Goal: Information Seeking & Learning: Learn about a topic

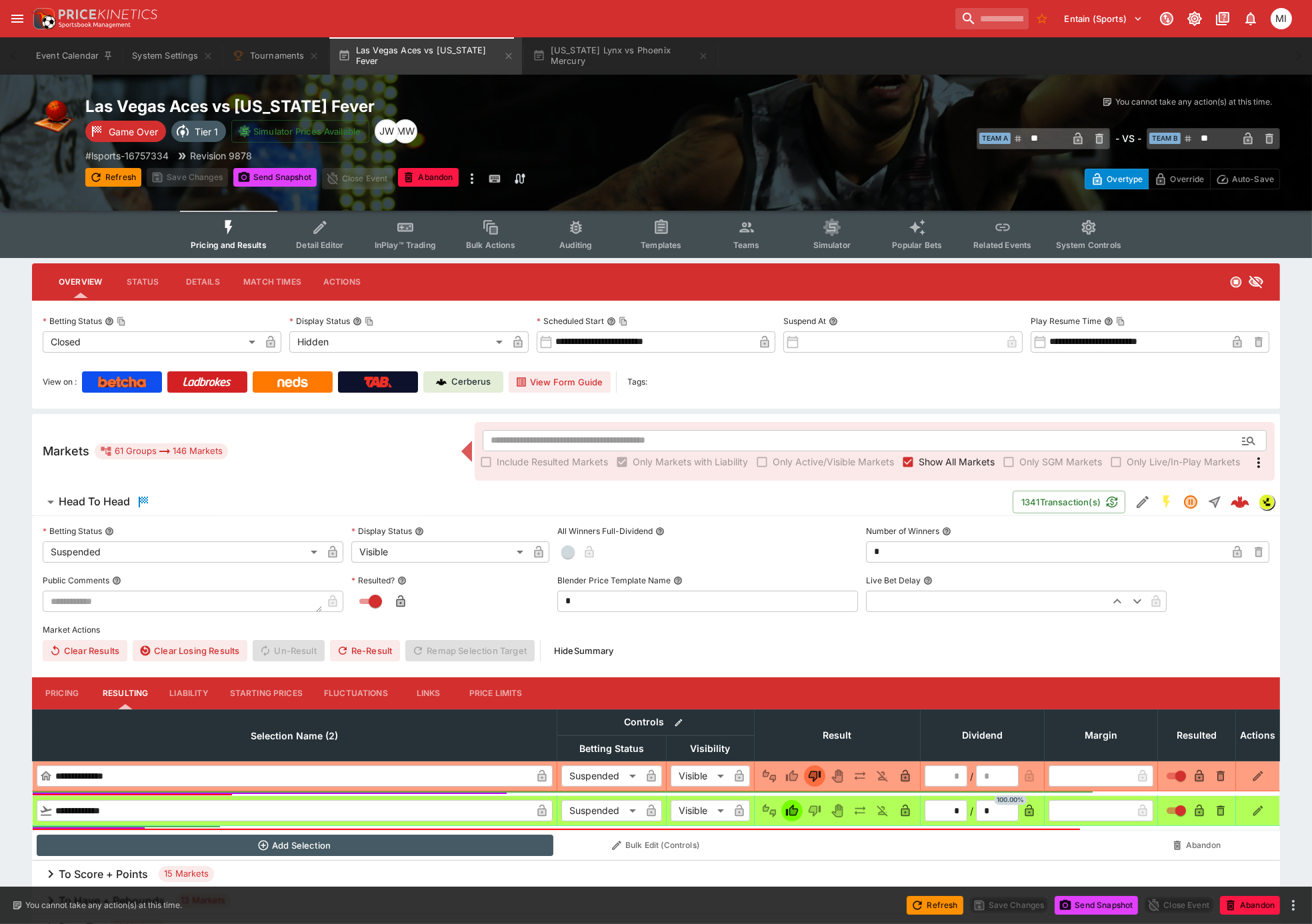
click at [955, 464] on span "Show All Markets" at bounding box center [957, 462] width 76 height 14
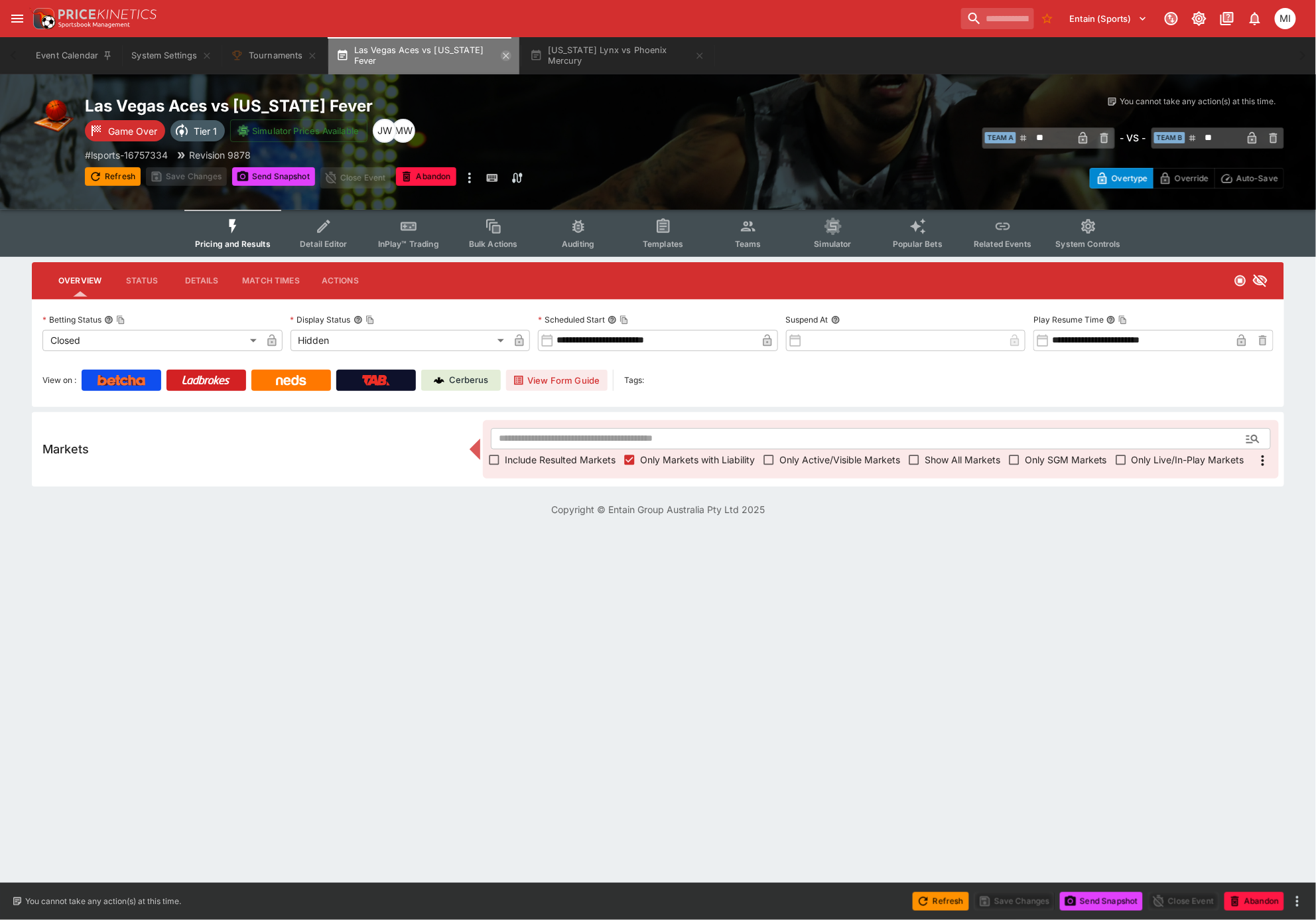
click at [503, 55] on icon "button" at bounding box center [506, 55] width 6 height 6
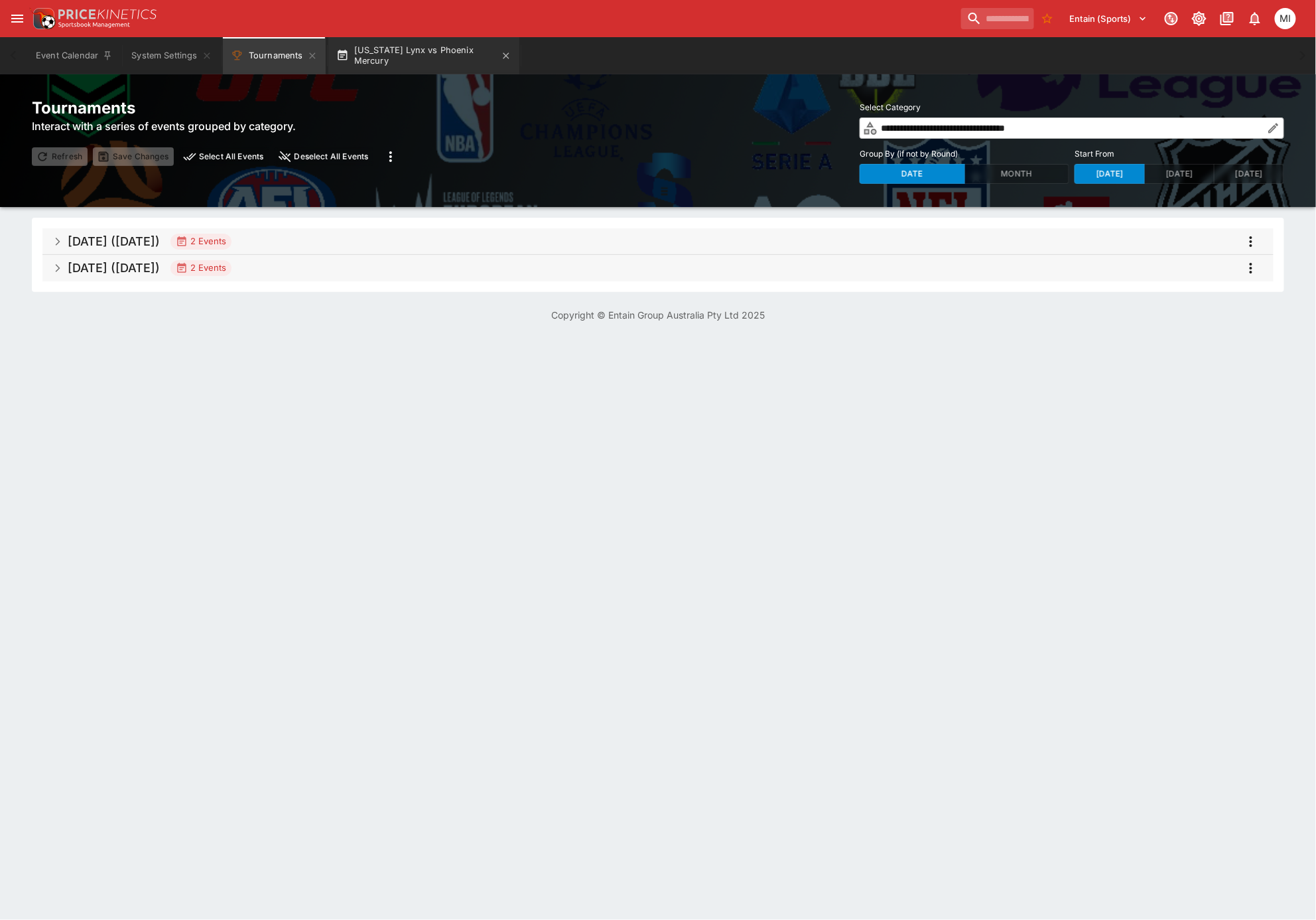
click at [412, 49] on button "[US_STATE] Lynx vs Phoenix Mercury" at bounding box center [424, 55] width 191 height 37
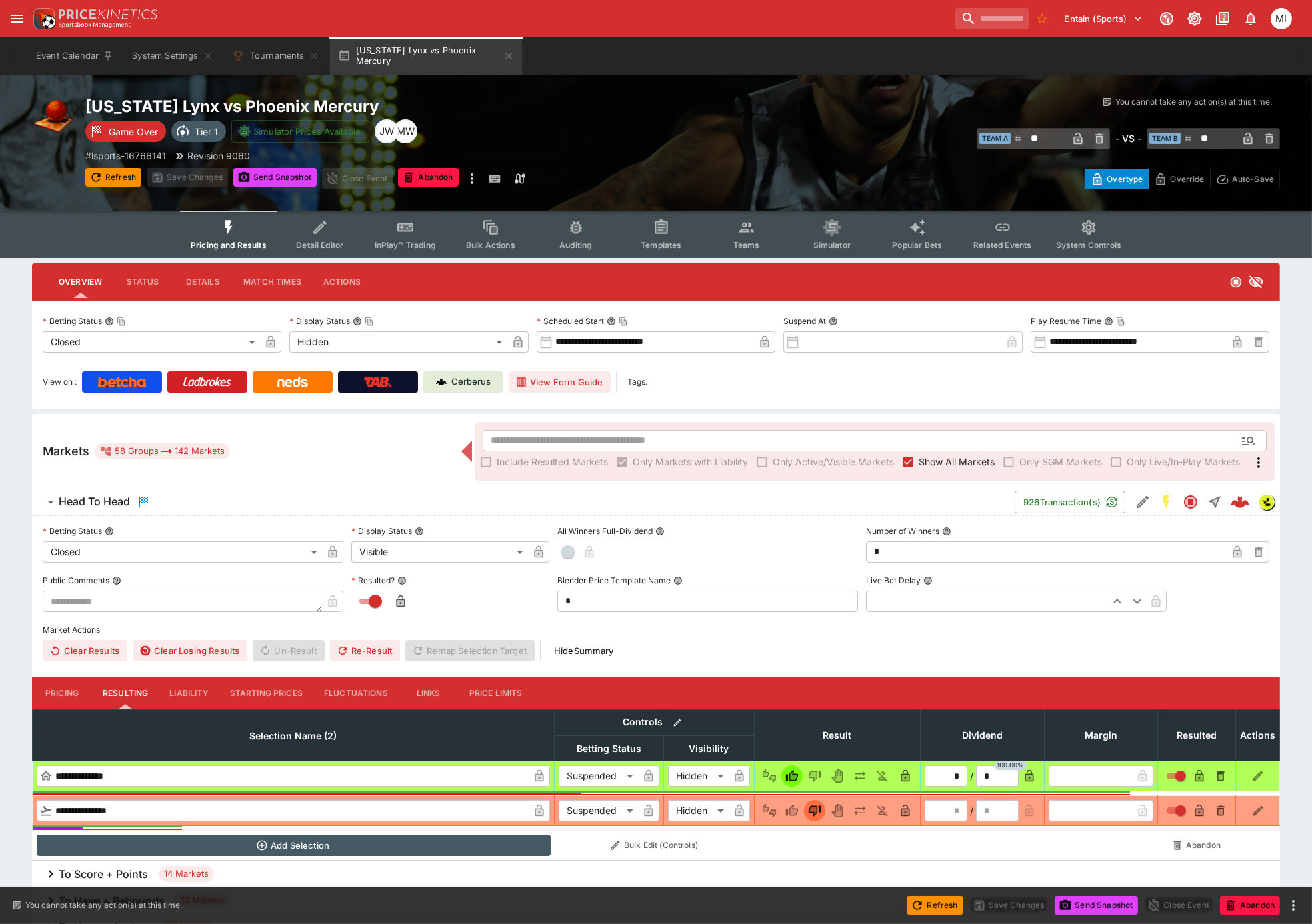
click at [930, 459] on span "Show All Markets" at bounding box center [957, 462] width 76 height 14
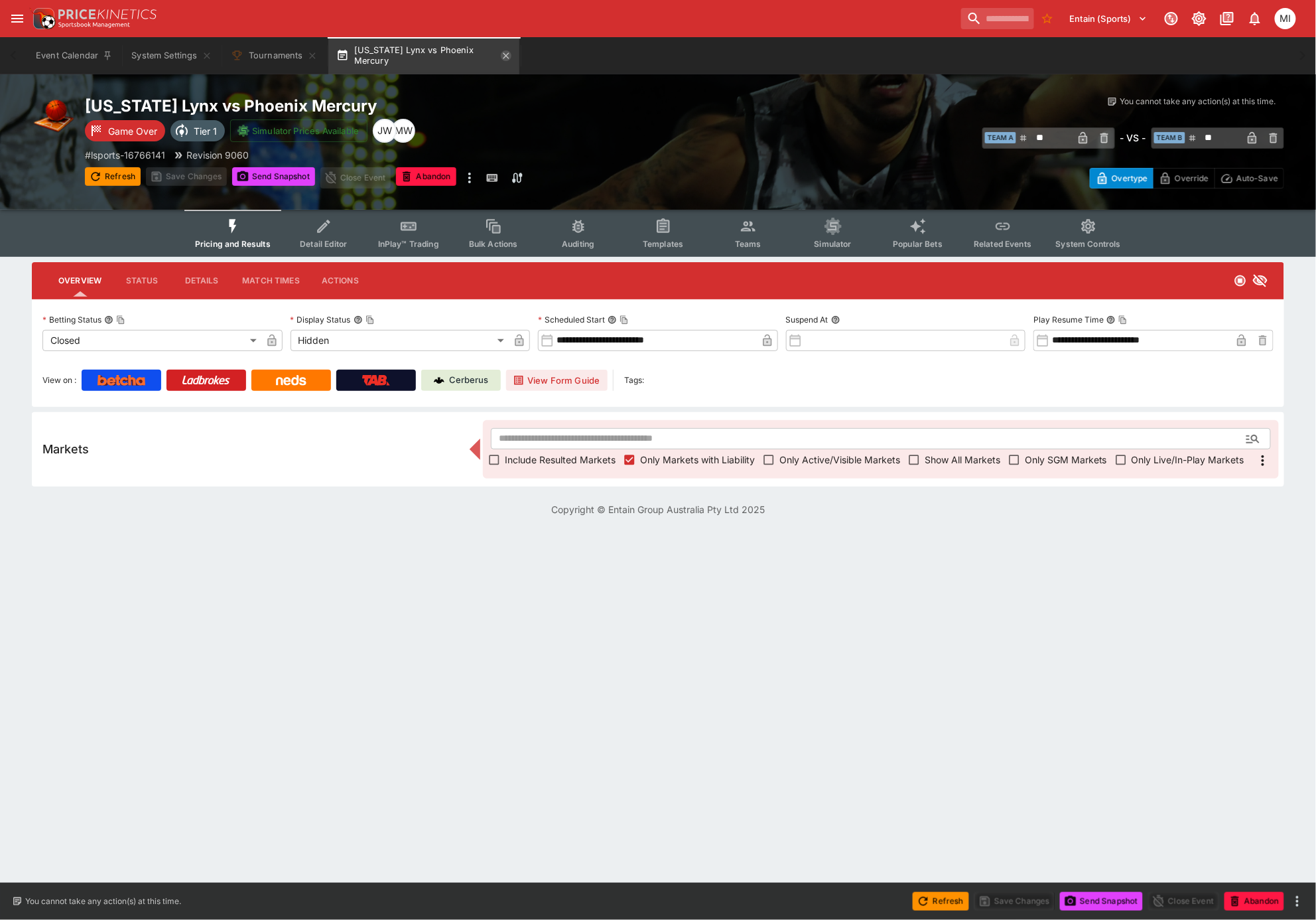
click at [508, 54] on icon "button" at bounding box center [506, 55] width 11 height 11
